Goal: Task Accomplishment & Management: Manage account settings

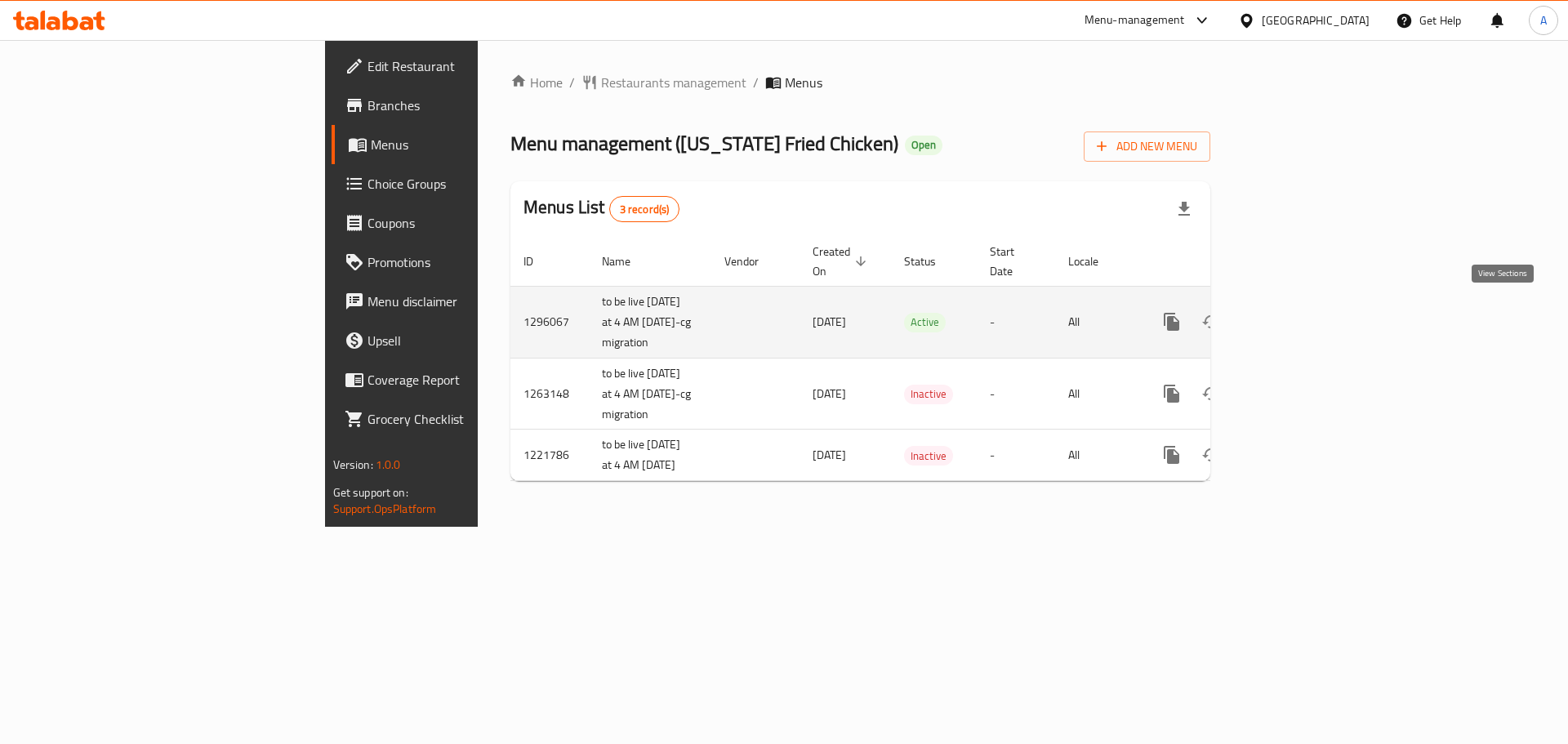
click at [1309, 314] on link "enhanced table" at bounding box center [1290, 321] width 40 height 40
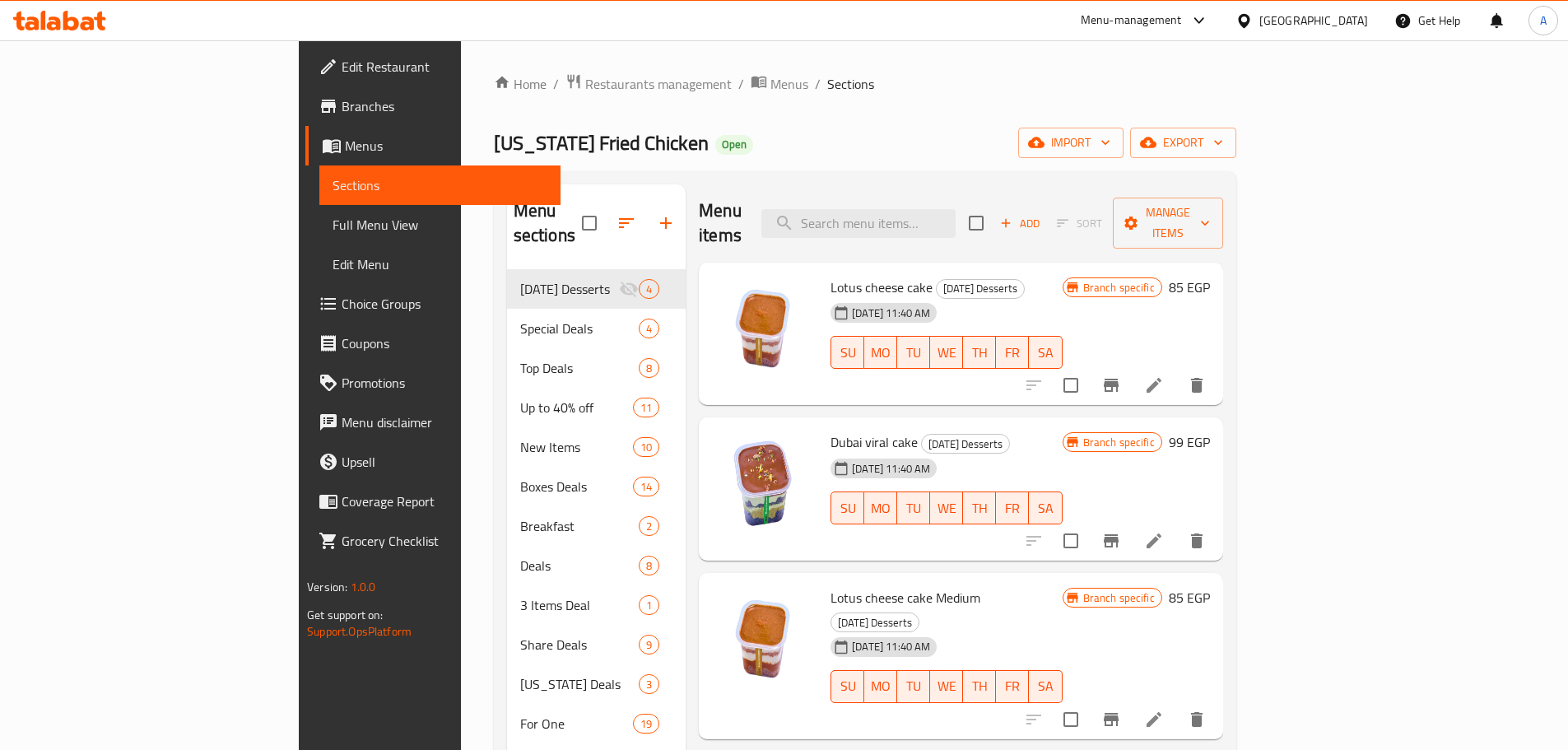
click at [981, 234] on div "Menu items Add Sort Manage items" at bounding box center [961, 223] width 524 height 78
click at [955, 214] on input "search" at bounding box center [858, 223] width 194 height 29
paste input "Krunchy Bucket"
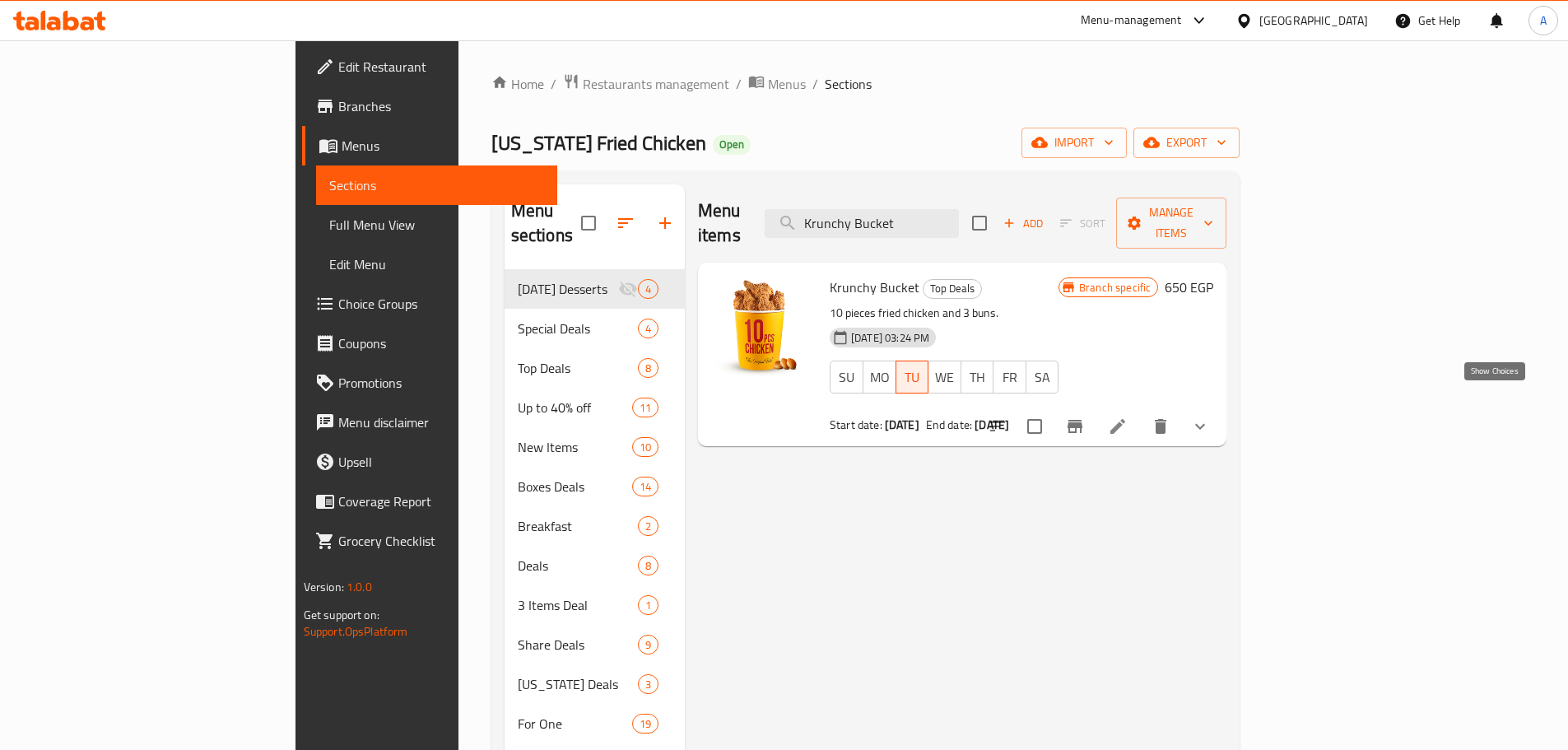
type input "Krunchy Bucket"
click at [1205, 424] on icon "show more" at bounding box center [1200, 427] width 10 height 6
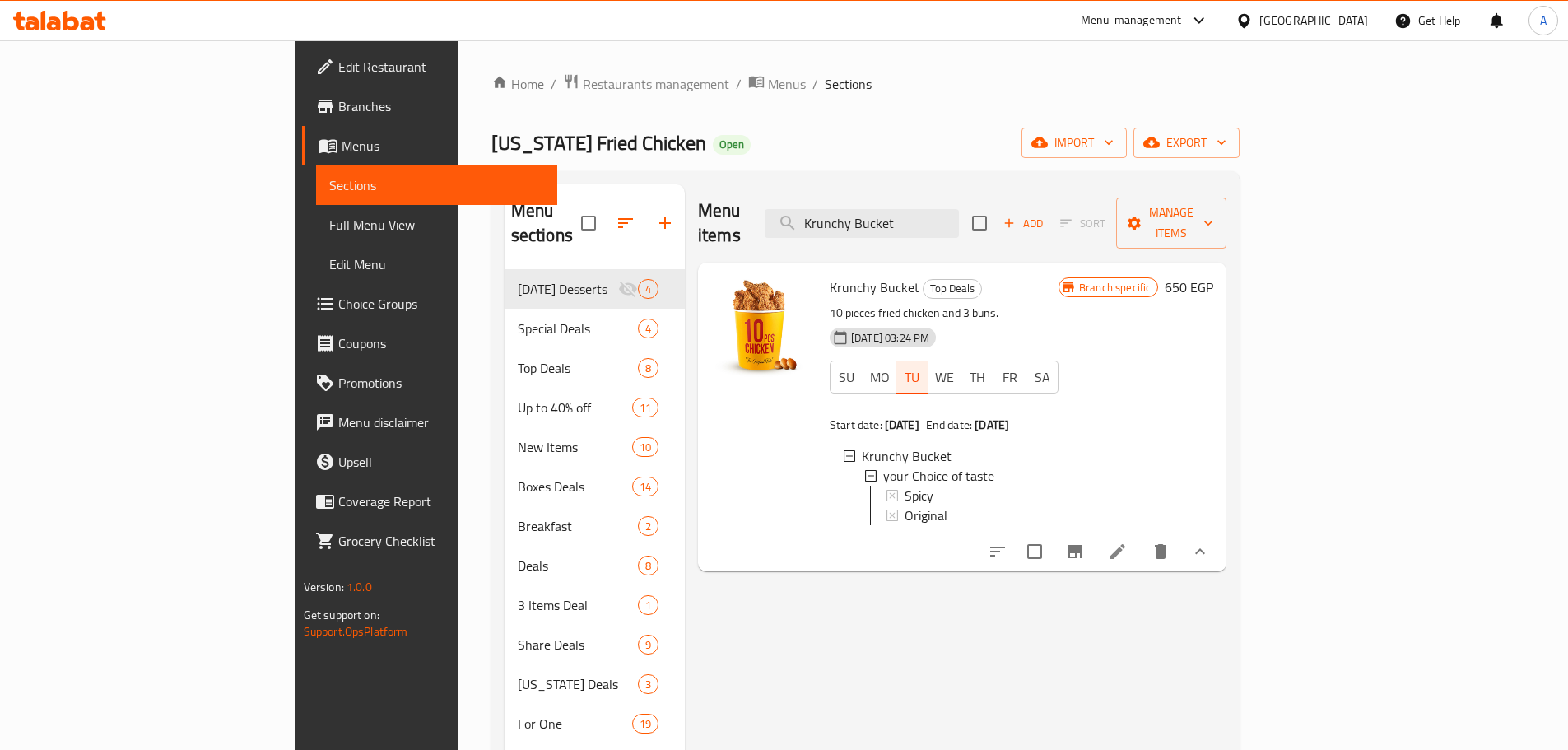
click at [1065, 276] on div "Krunchy Bucket Top Deals 10 pieces fried chicken and 3 buns. [DATE] 03:24 PM SU…" at bounding box center [944, 417] width 242 height 296
click at [1141, 540] on li at bounding box center [1118, 551] width 46 height 29
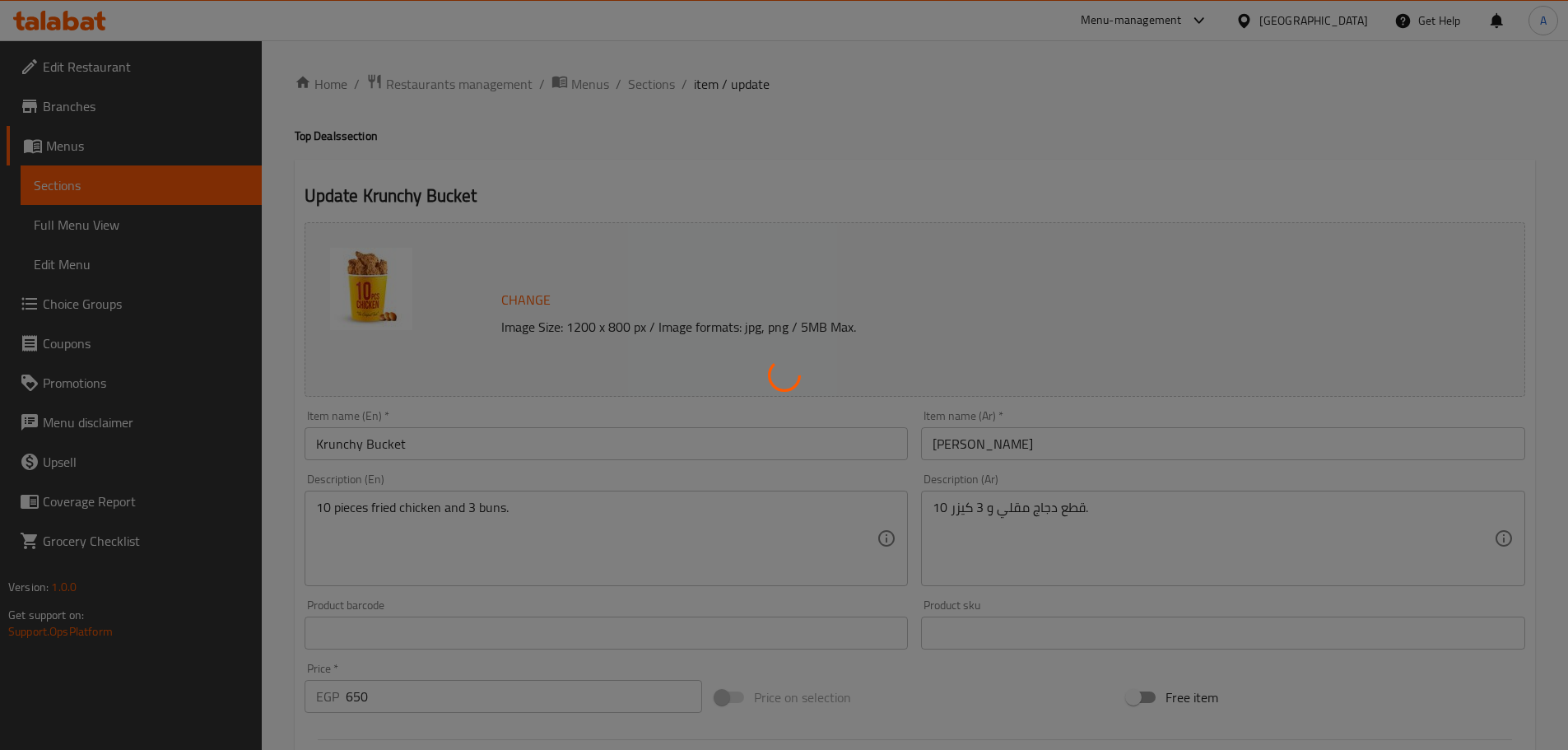
type input "اختايرك للطعم"
type input "1"
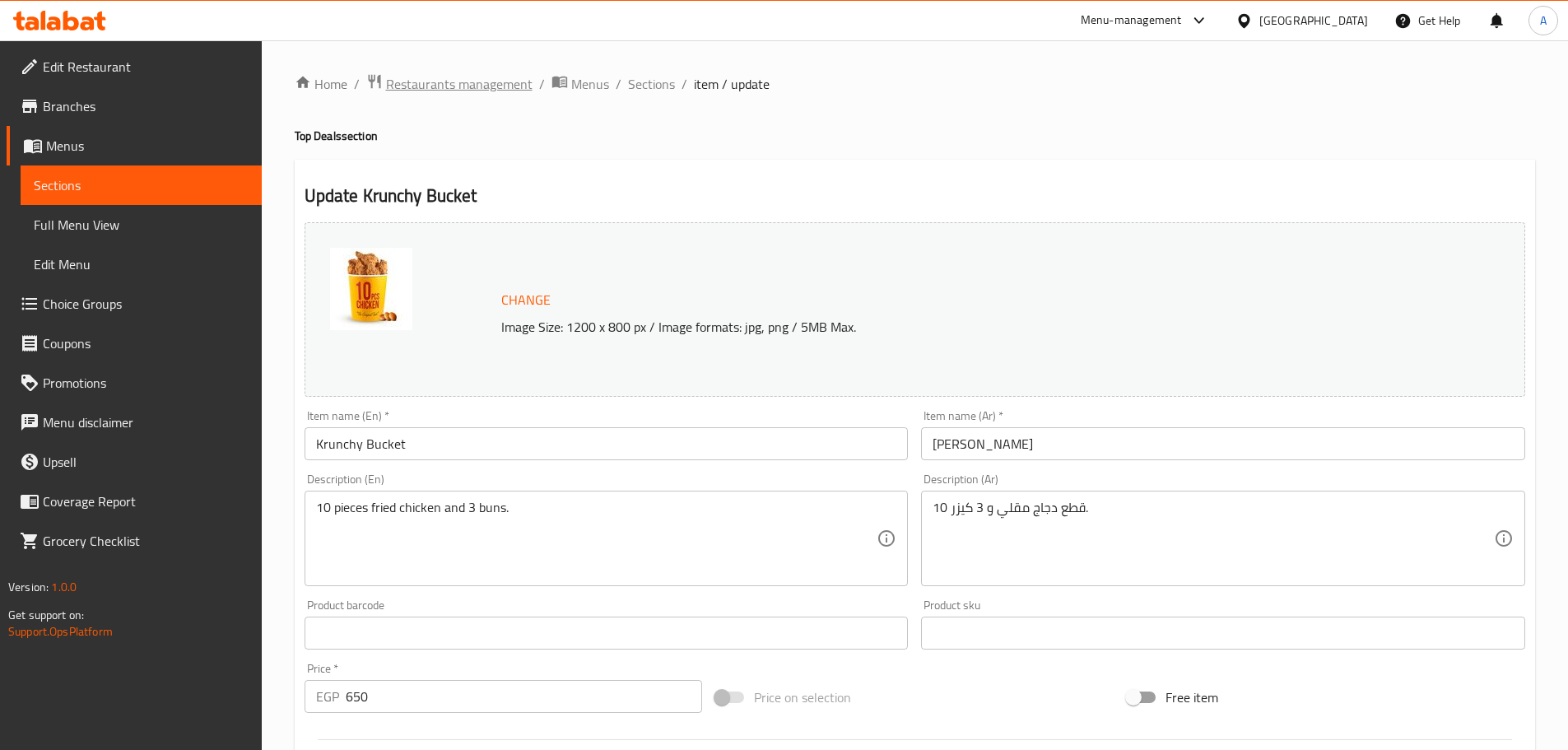
click at [493, 81] on span "Restaurants management" at bounding box center [459, 84] width 146 height 19
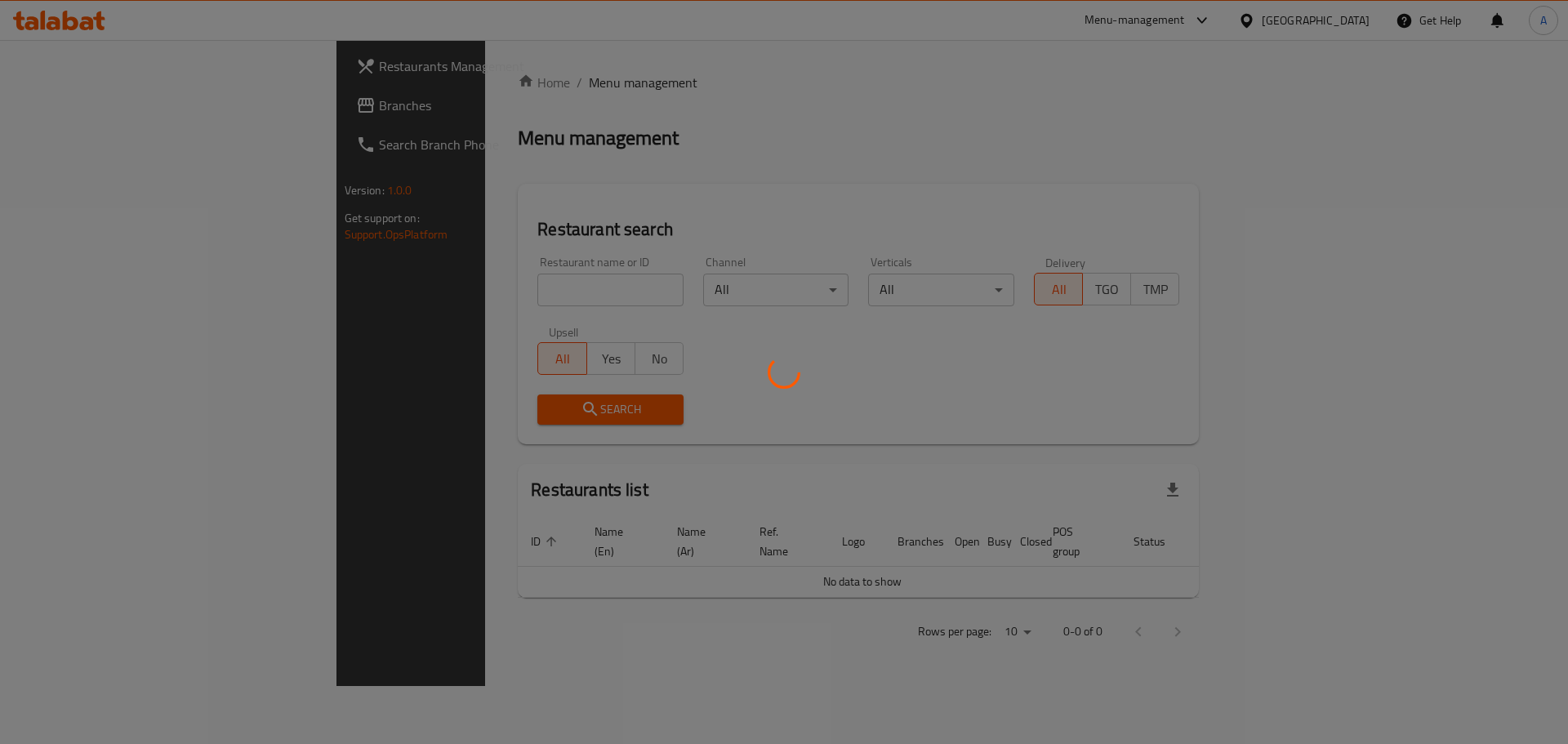
click at [429, 293] on div at bounding box center [784, 372] width 1568 height 744
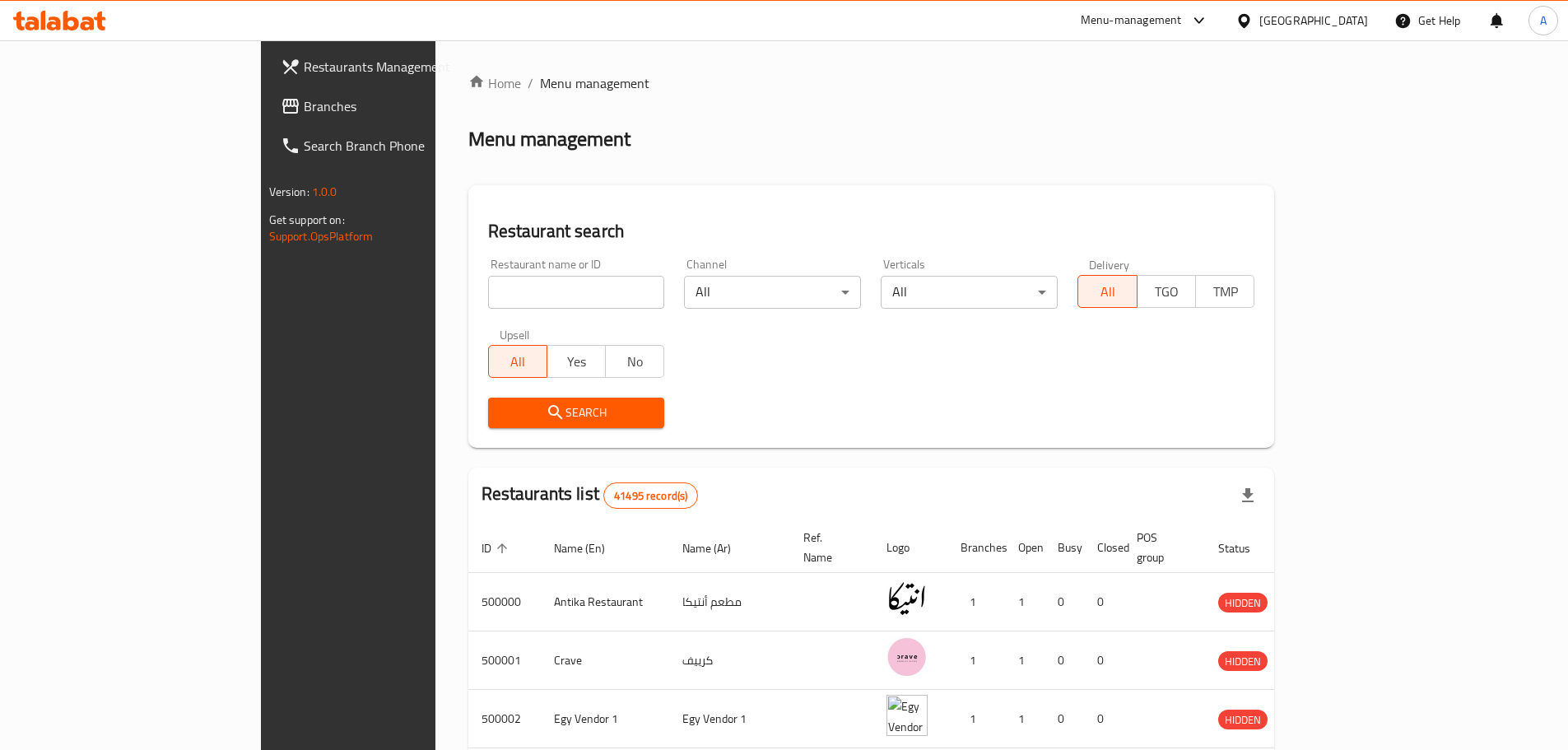
click at [488, 297] on input "search" at bounding box center [576, 291] width 177 height 33
paste input "682020"
type input "682020"
click at [501, 414] on span "Search" at bounding box center [576, 413] width 151 height 20
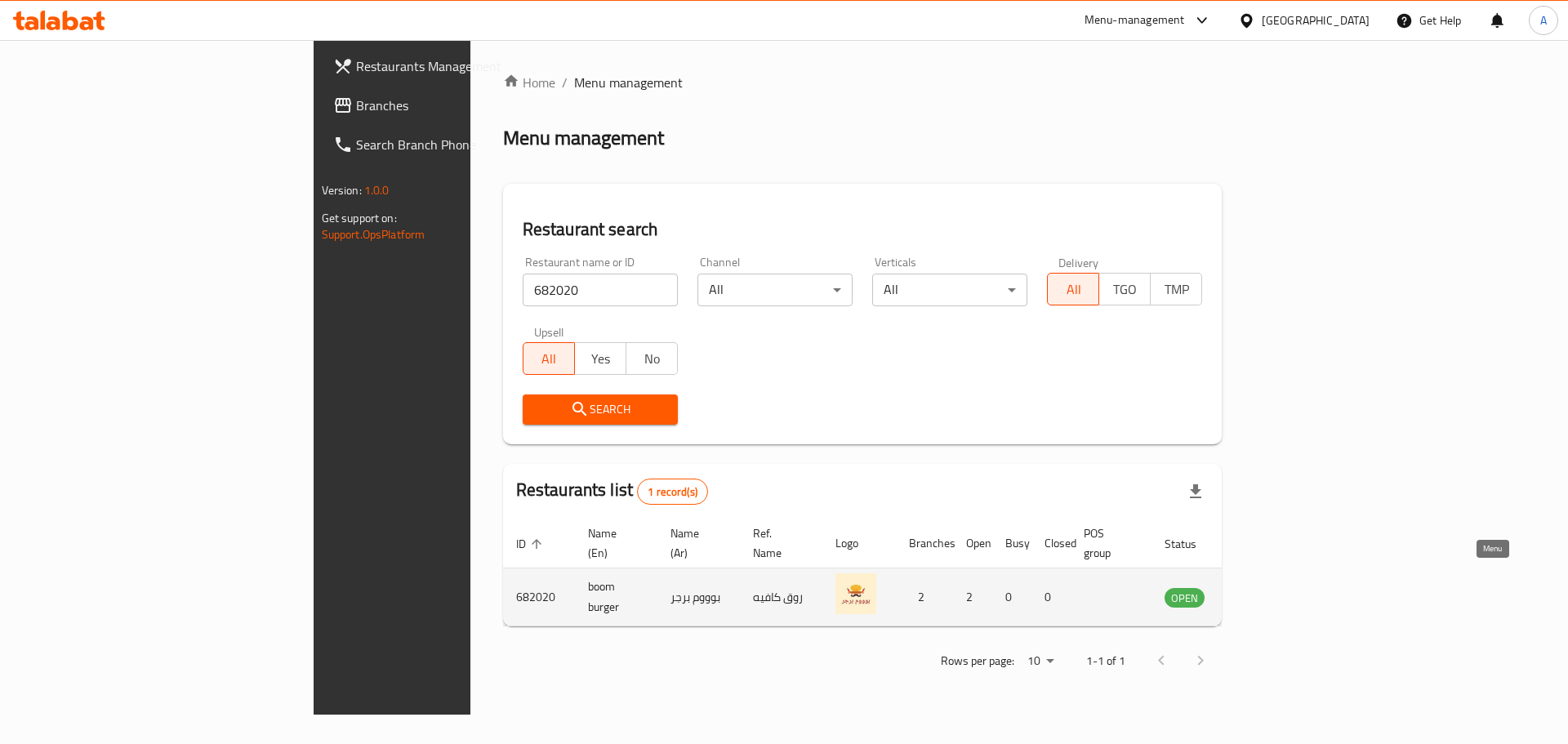
click at [1267, 595] on icon "enhanced table" at bounding box center [1263, 597] width 6 height 6
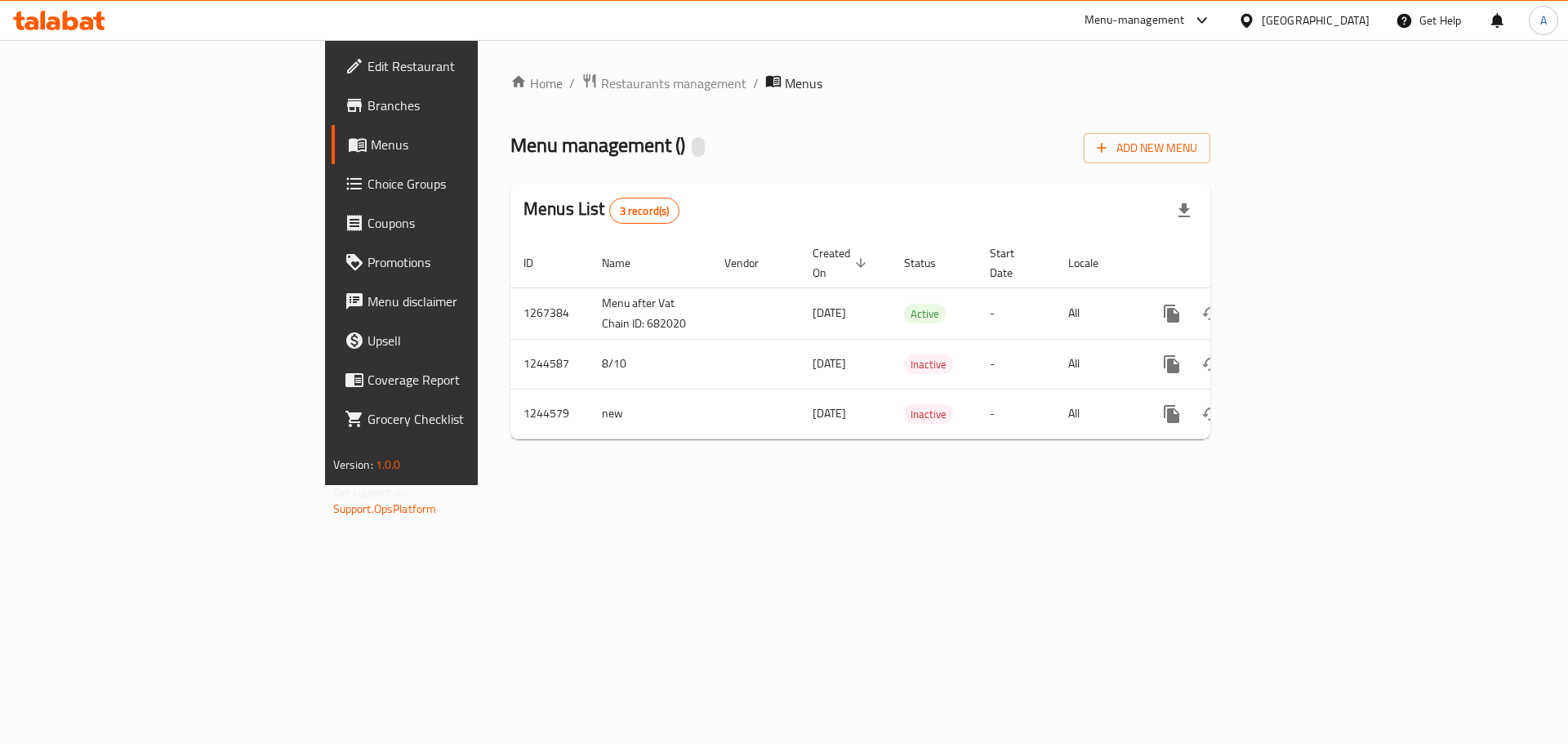
click at [331, 119] on link "Branches" at bounding box center [459, 105] width 256 height 40
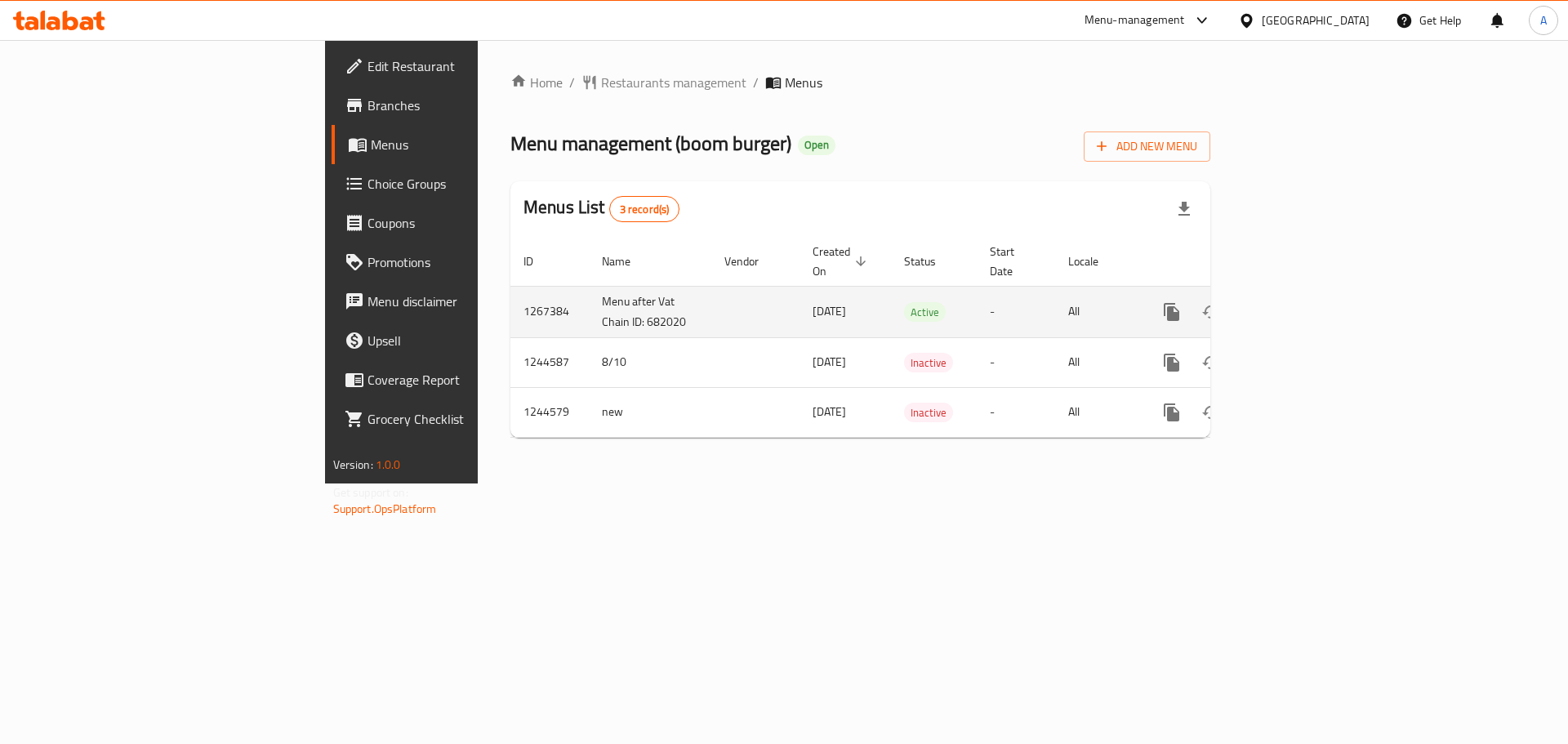
click at [1299, 302] on icon "enhanced table" at bounding box center [1290, 312] width 19 height 19
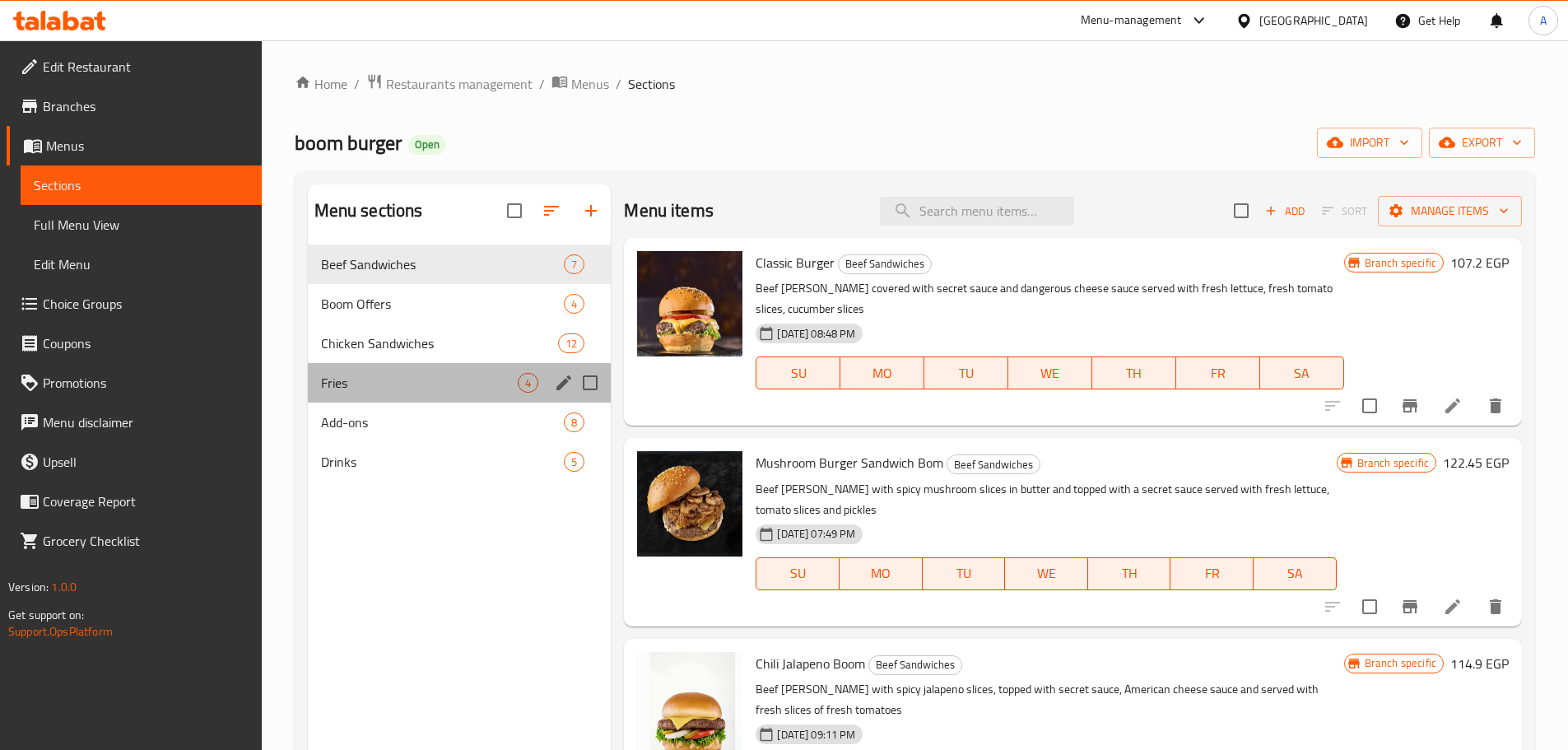
click at [408, 395] on div "Fries 4" at bounding box center [460, 383] width 304 height 40
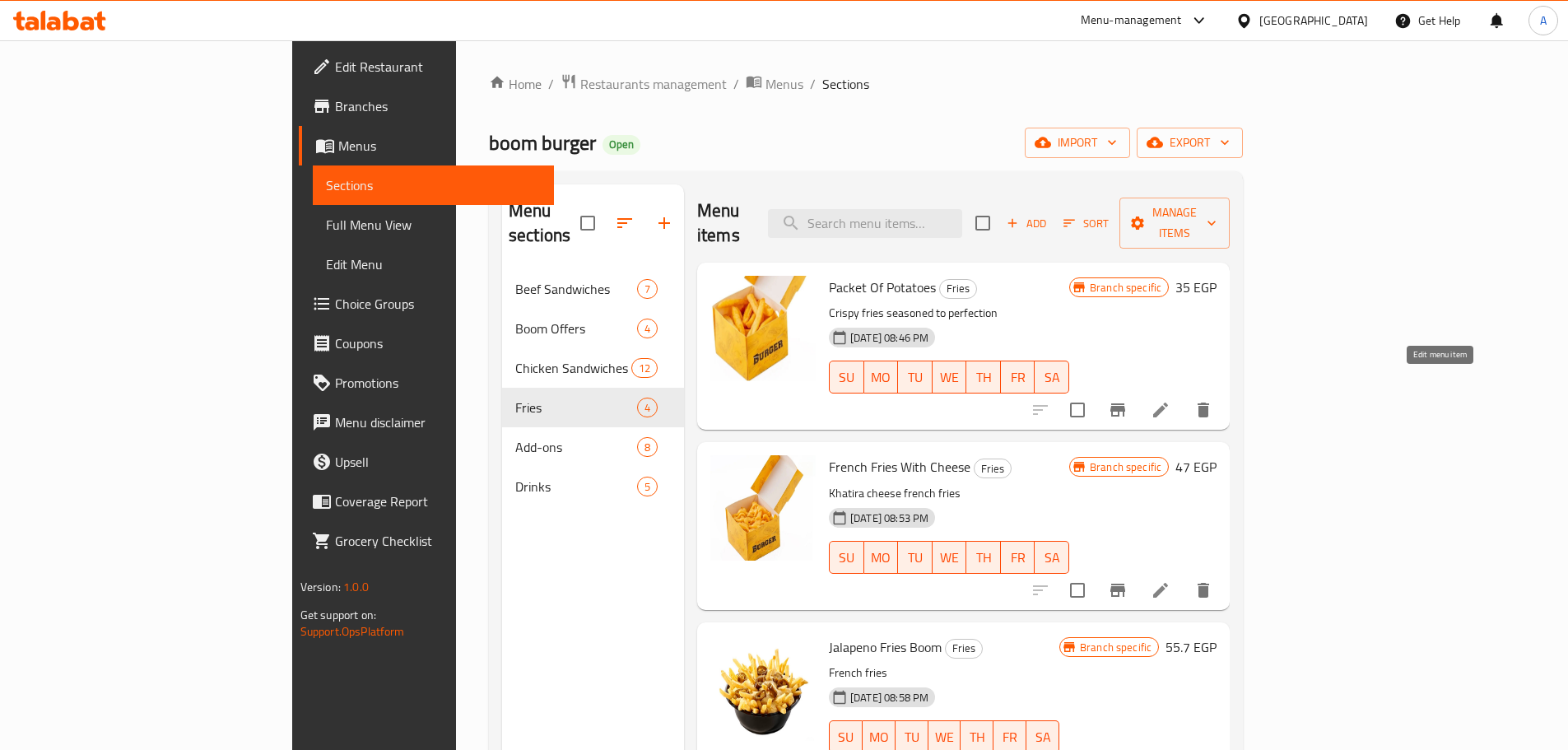
click at [1168, 403] on icon at bounding box center [1161, 410] width 15 height 15
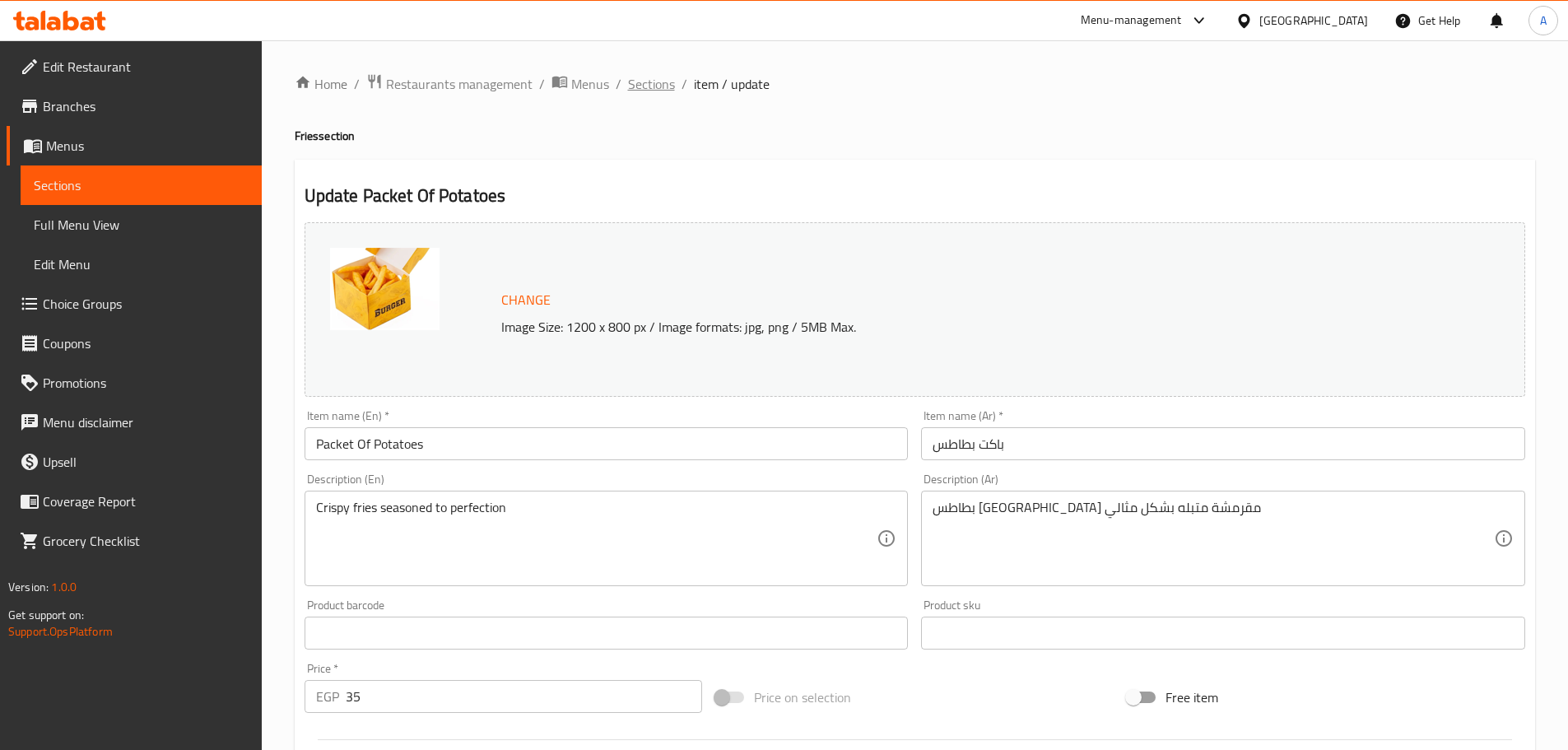
click at [652, 80] on span "Sections" at bounding box center [651, 84] width 47 height 19
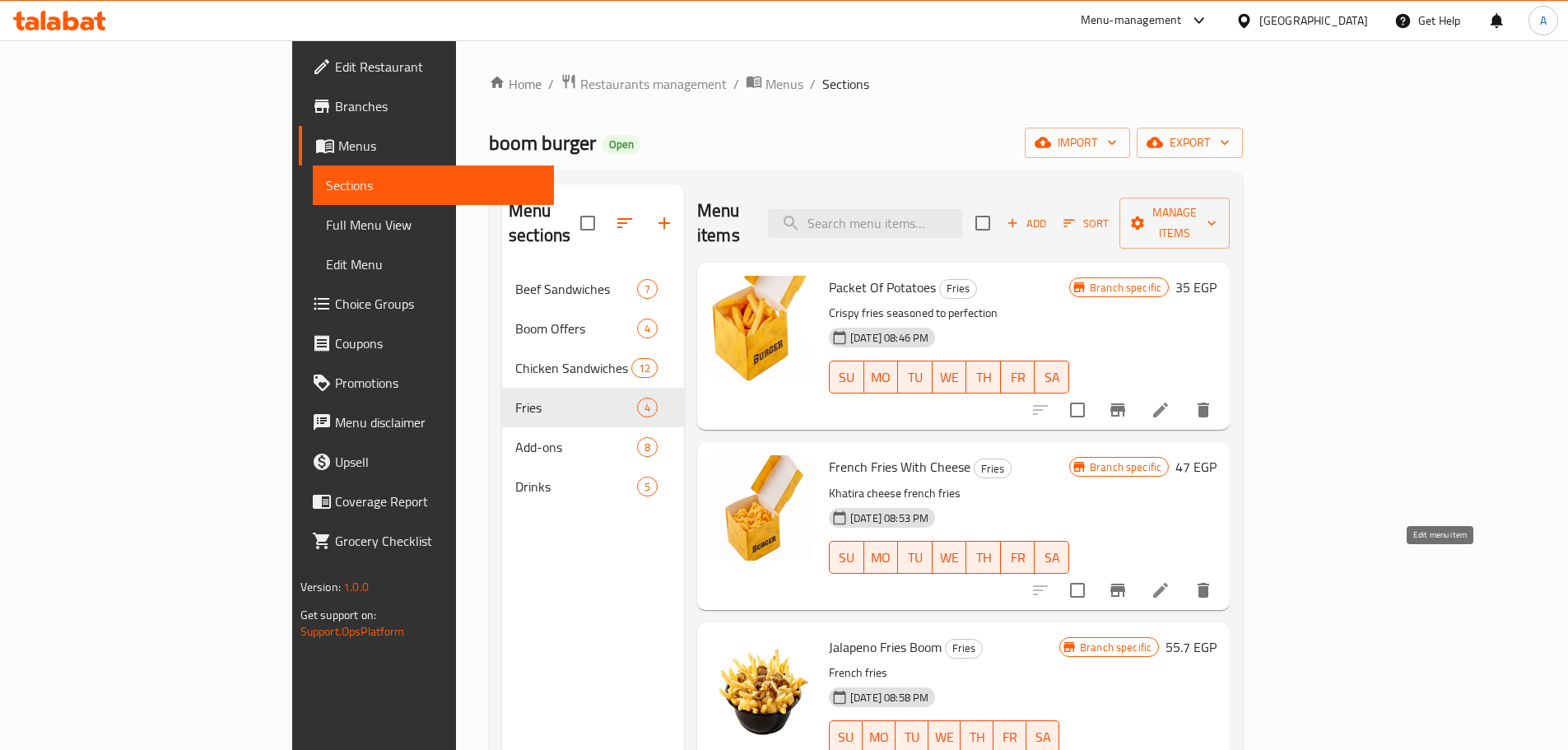
click at [1168, 583] on icon at bounding box center [1161, 590] width 15 height 15
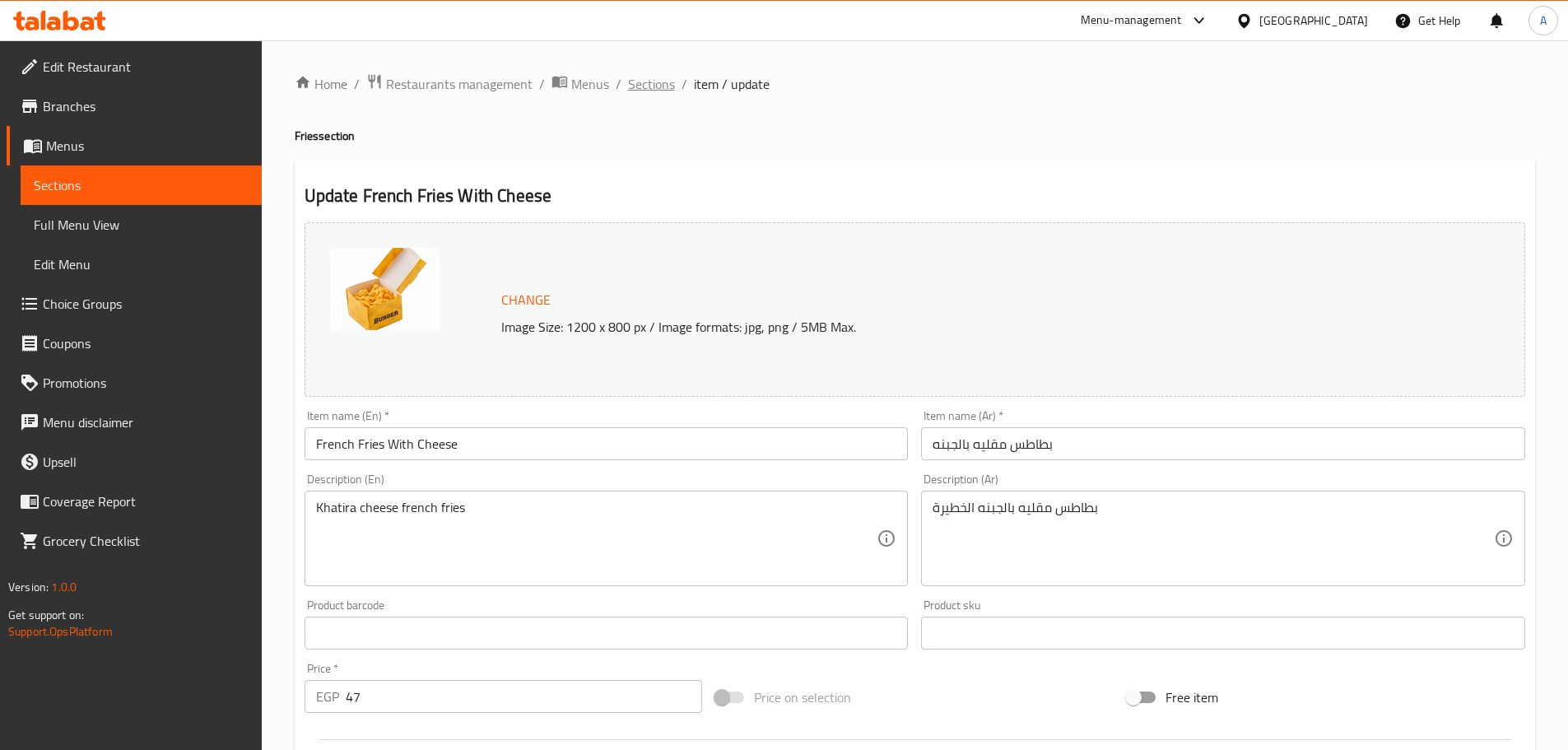
click at [638, 89] on span "Sections" at bounding box center [651, 84] width 47 height 19
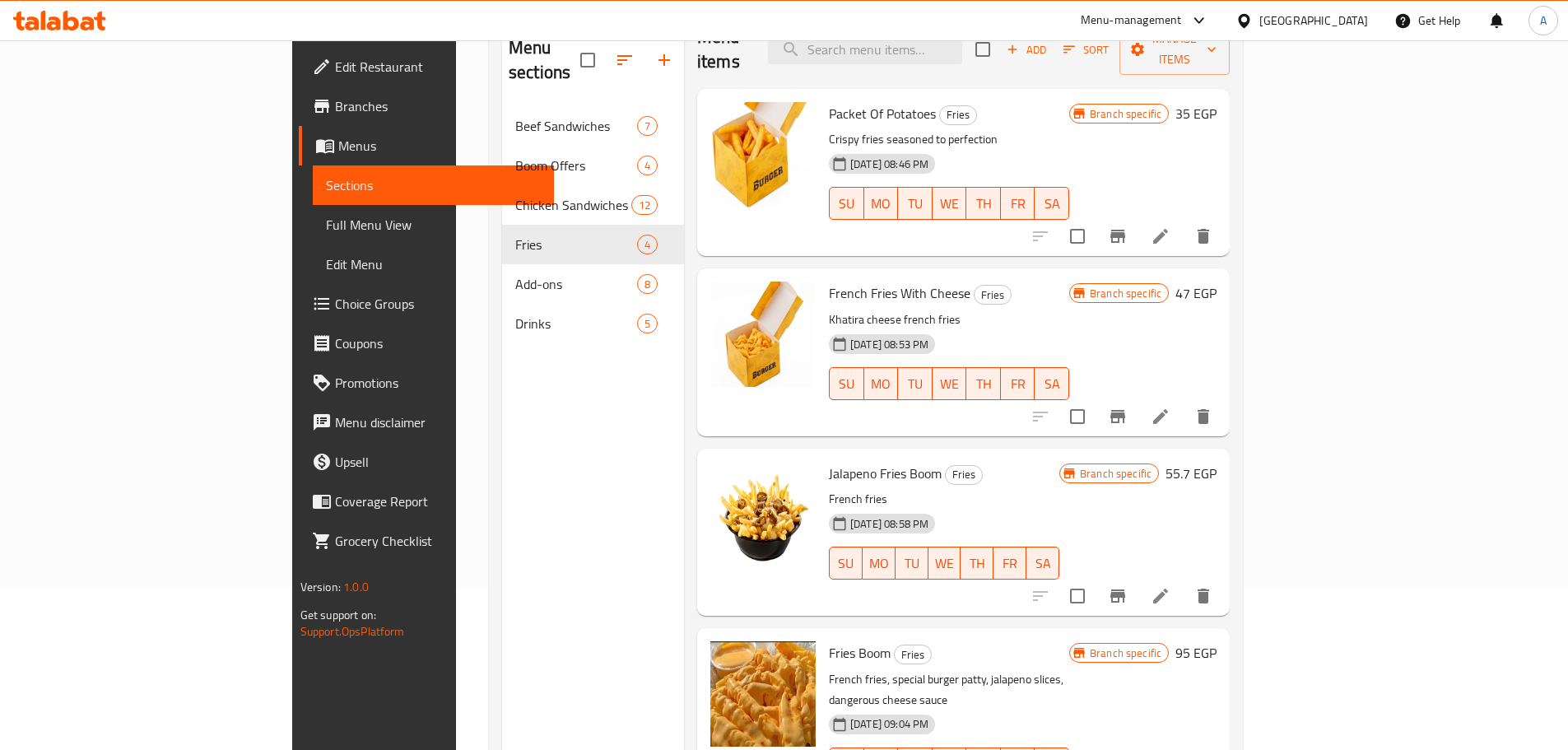
scroll to position [165, 0]
click at [1184, 580] on li at bounding box center [1161, 594] width 46 height 29
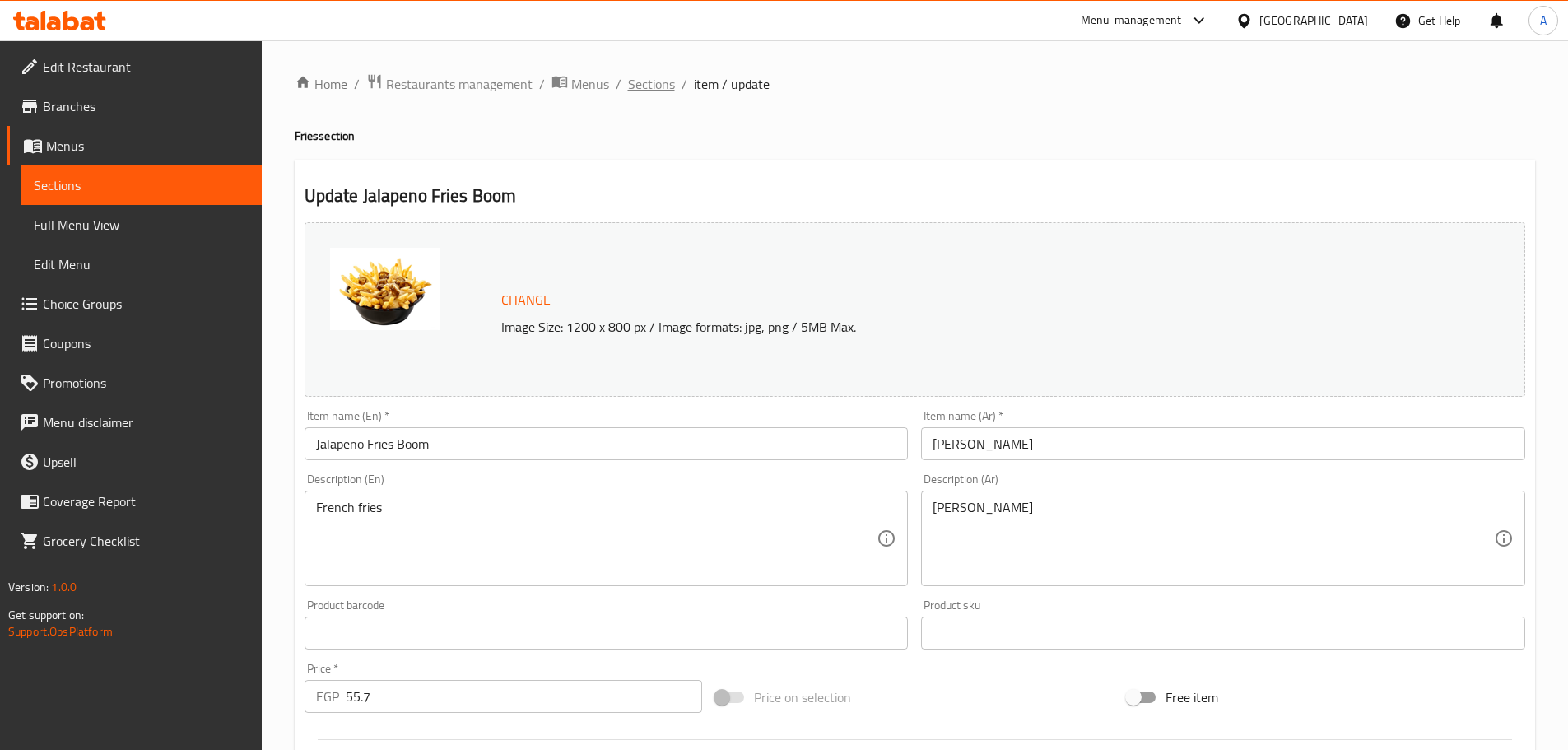
click at [673, 90] on span "Sections" at bounding box center [651, 84] width 47 height 19
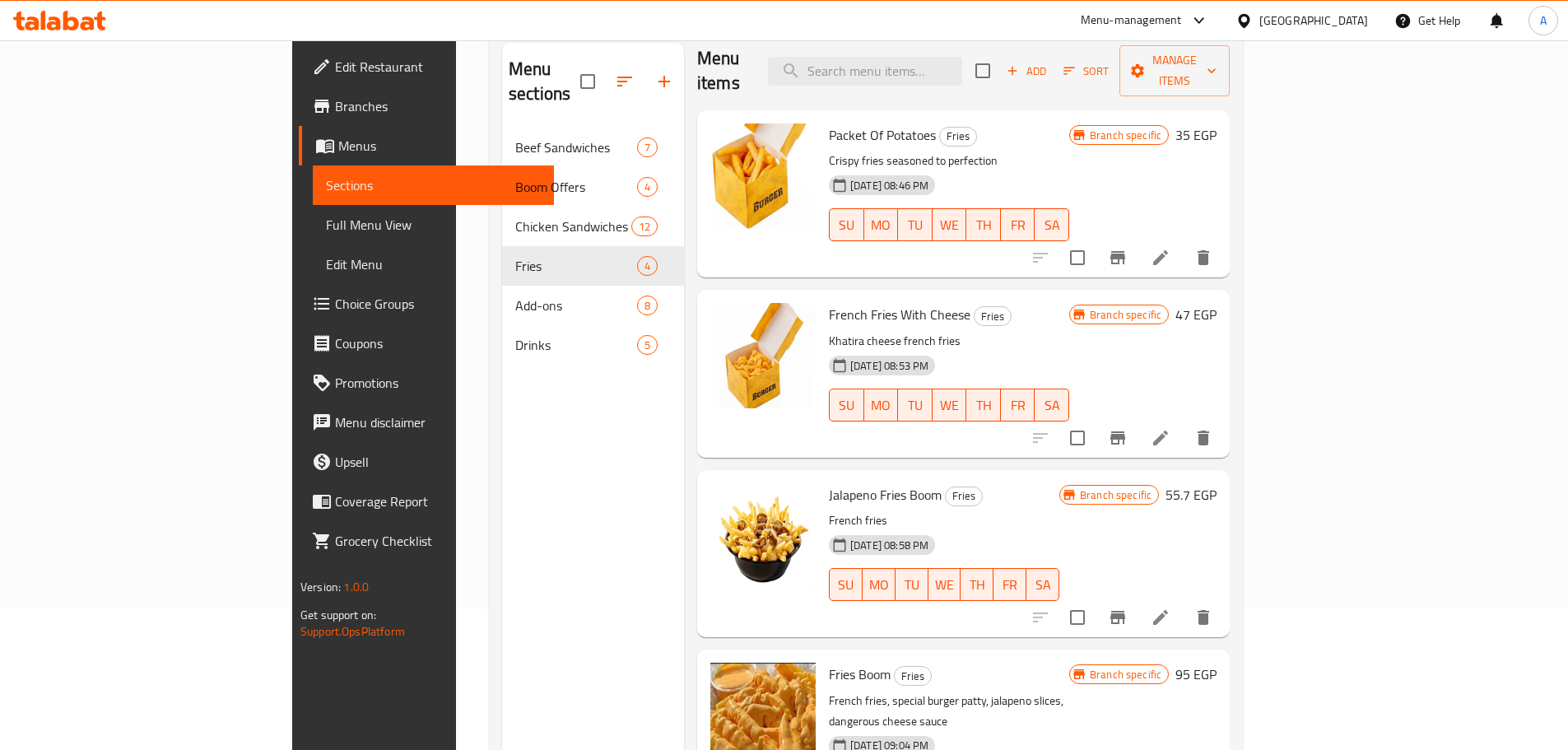
scroll to position [230, 0]
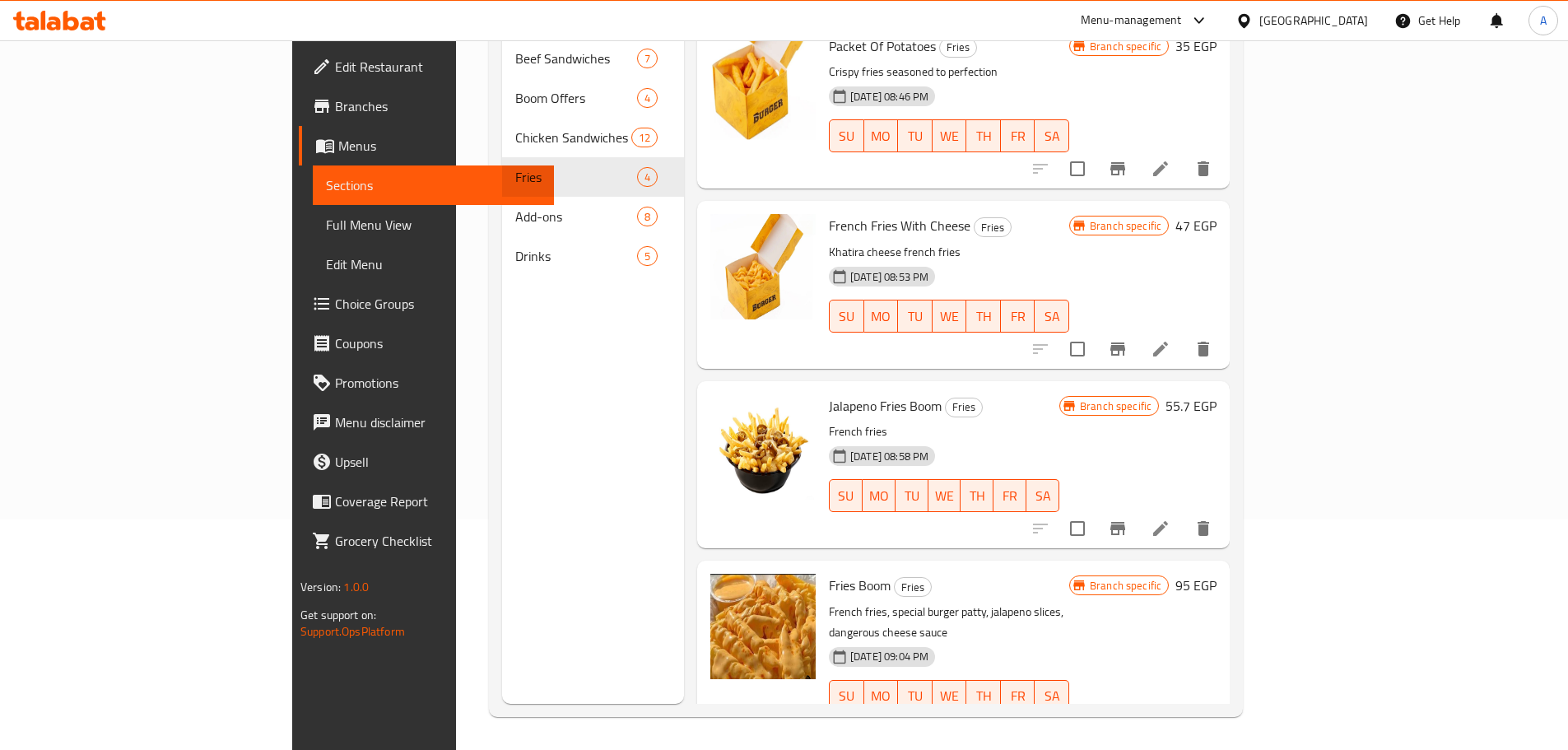
click at [1170, 720] on icon at bounding box center [1161, 730] width 19 height 19
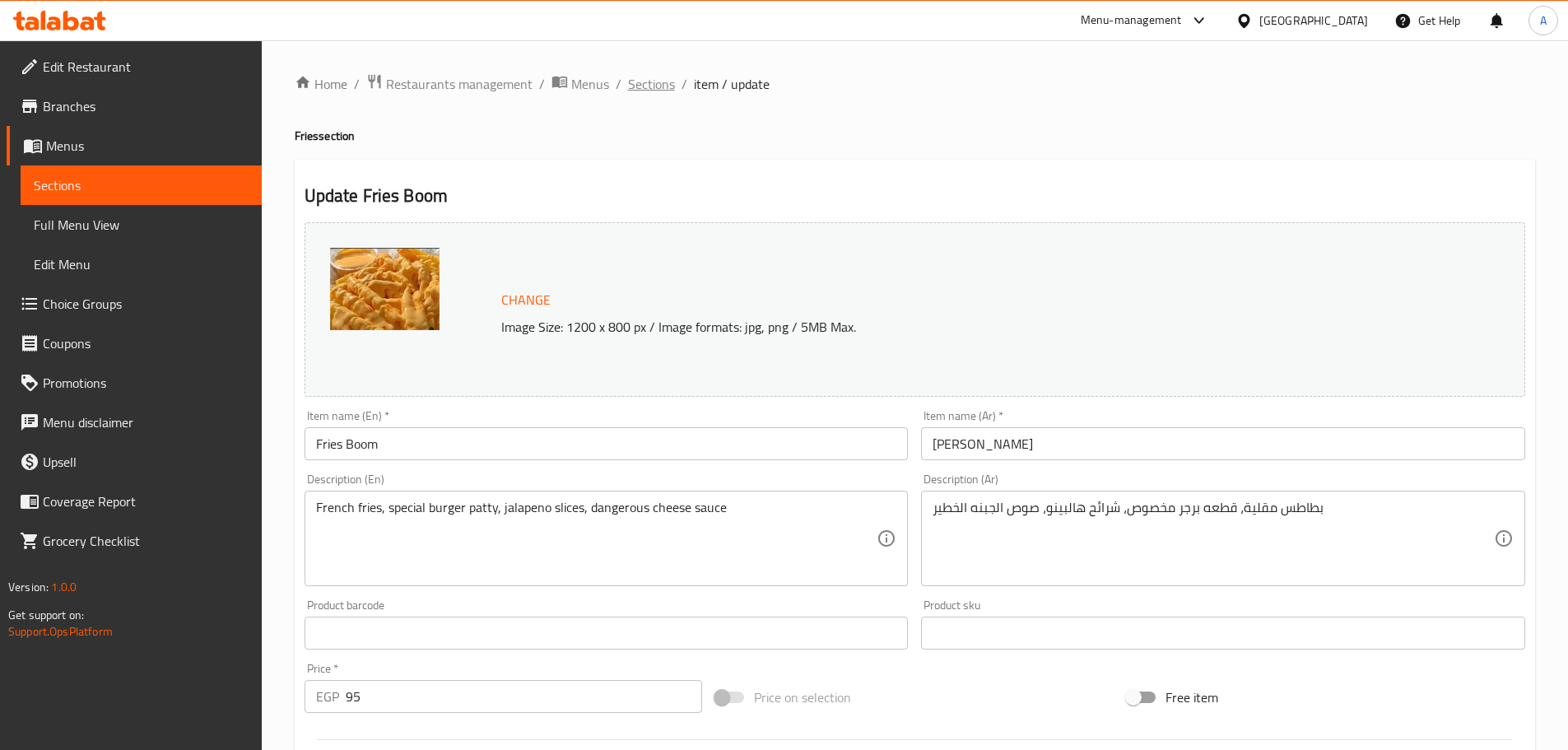
click at [628, 84] on span "Sections" at bounding box center [651, 84] width 47 height 19
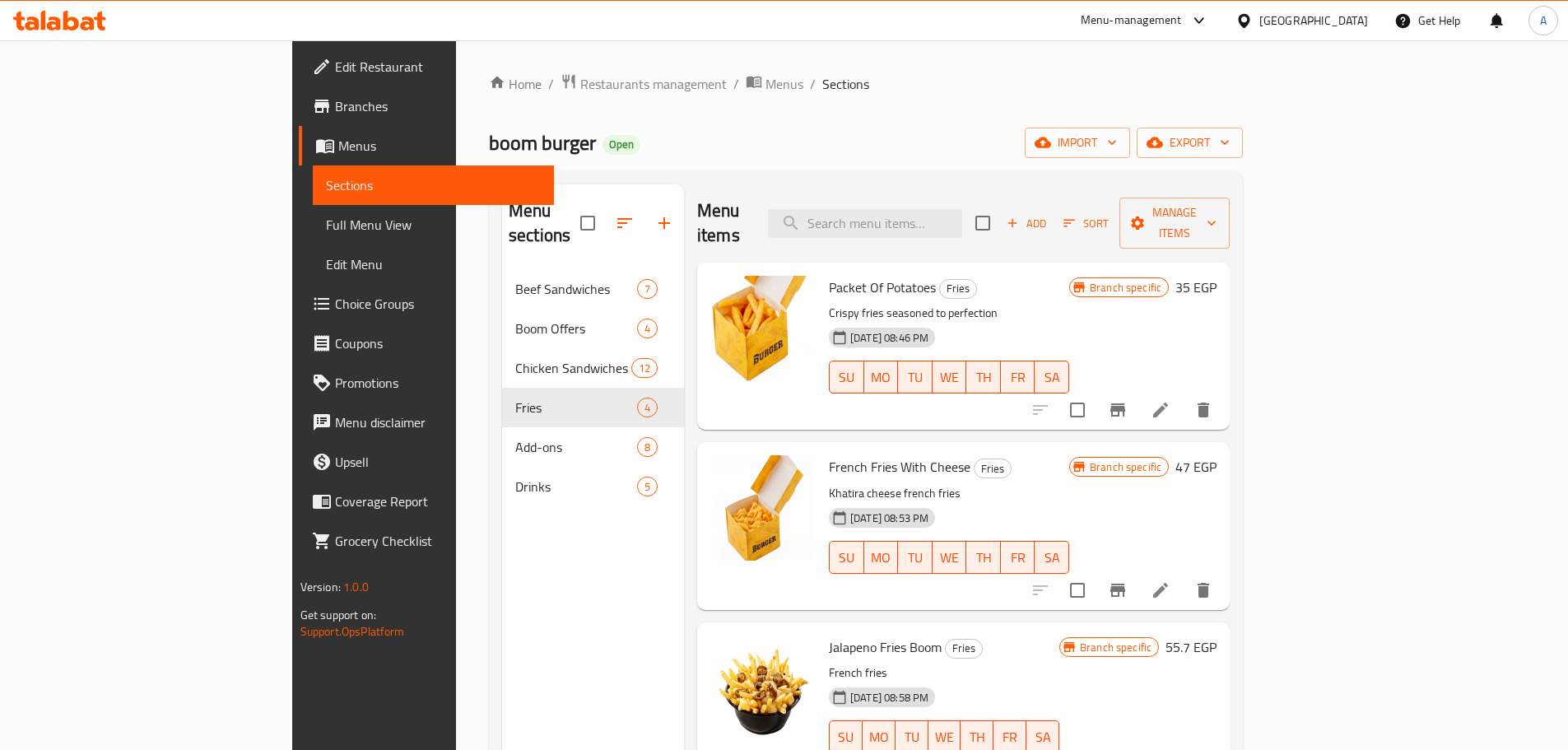
click at [298, 88] on link "Branches" at bounding box center [426, 106] width 255 height 40
